Goal: Task Accomplishment & Management: Use online tool/utility

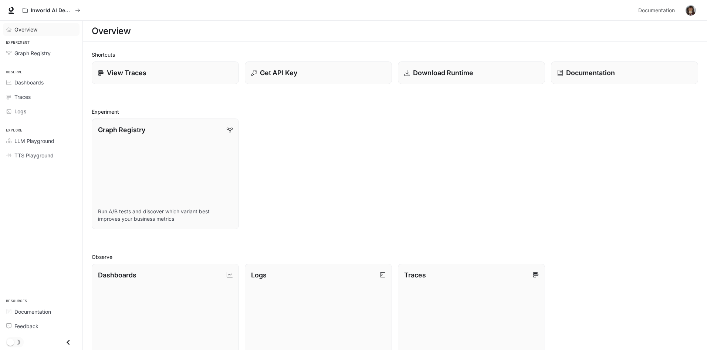
click at [40, 35] on link "Overview" at bounding box center [41, 29] width 77 height 13
click at [21, 33] on link "Overview" at bounding box center [41, 29] width 77 height 13
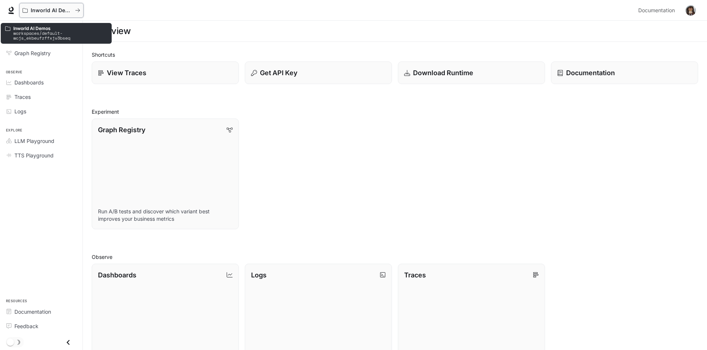
click at [74, 9] on div "Inworld AI Demos" at bounding box center [49, 10] width 53 height 6
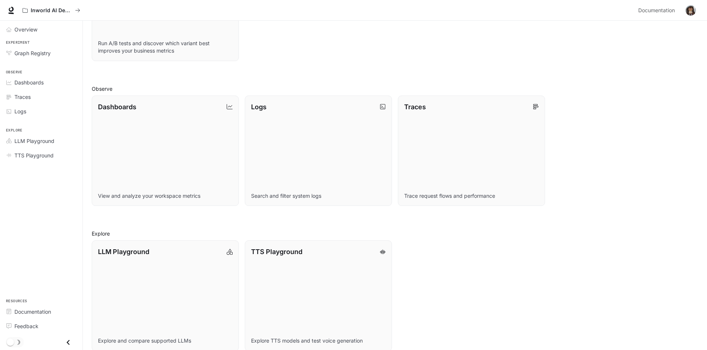
scroll to position [178, 0]
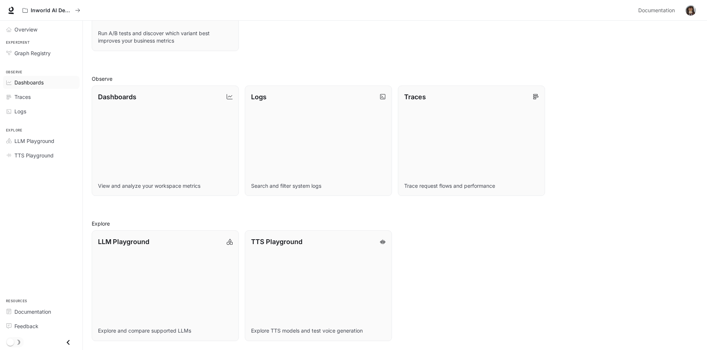
click at [38, 81] on span "Dashboards" at bounding box center [28, 82] width 29 height 8
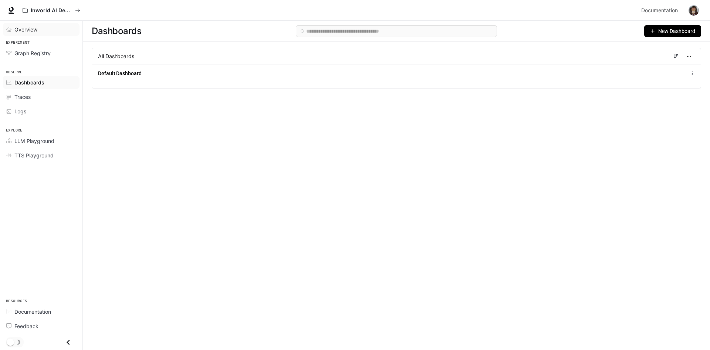
click at [41, 26] on div "Overview" at bounding box center [45, 30] width 62 height 8
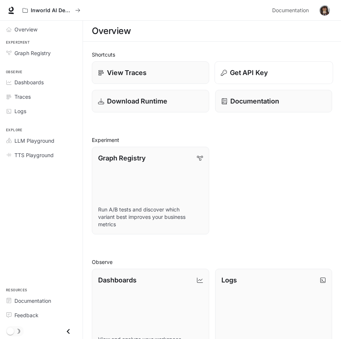
click at [243, 74] on p "Get API Key" at bounding box center [248, 73] width 38 height 10
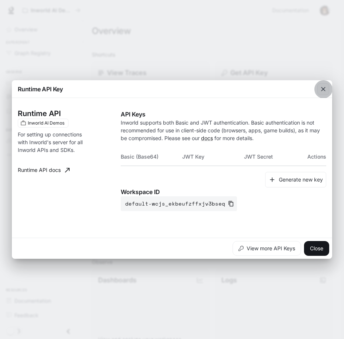
click at [321, 92] on icon "button" at bounding box center [322, 88] width 7 height 7
